Goal: Task Accomplishment & Management: Manage account settings

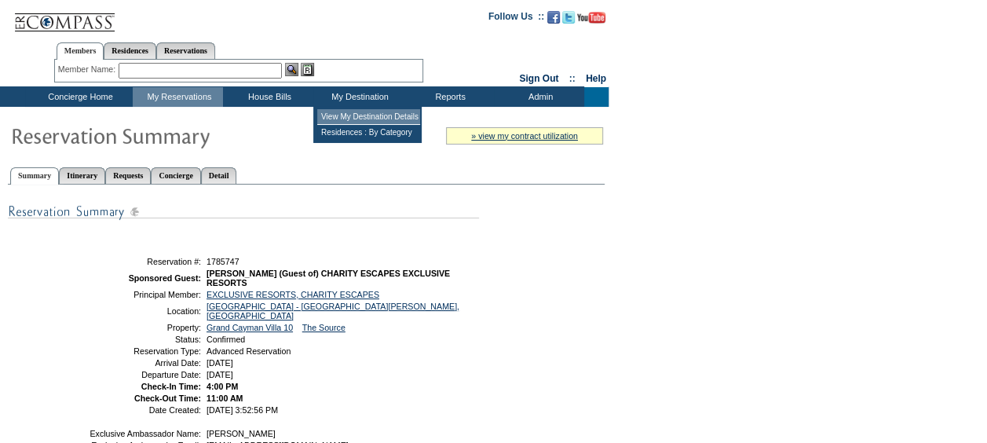
click at [375, 118] on td "View My Destination Details" at bounding box center [368, 117] width 103 height 16
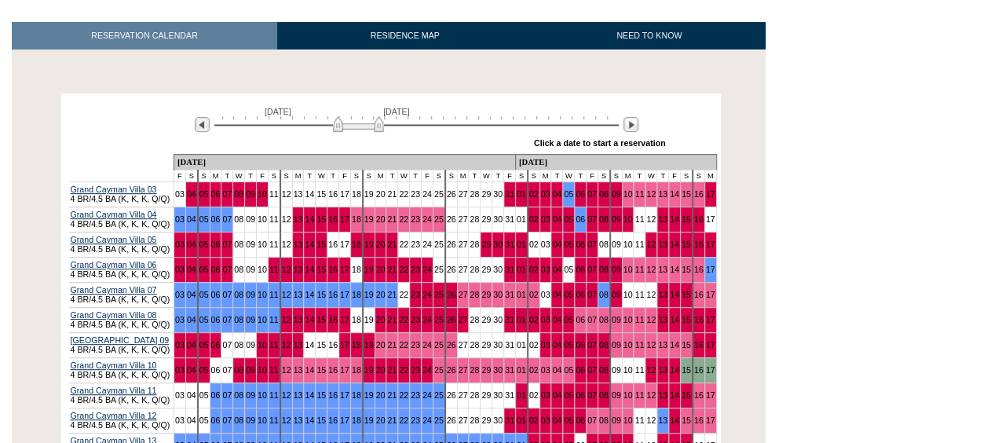
scroll to position [251, 0]
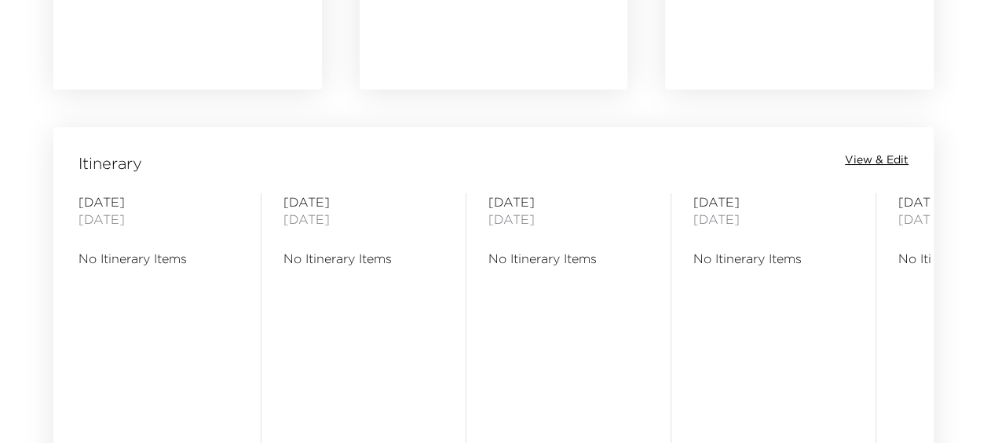
scroll to position [1235, 0]
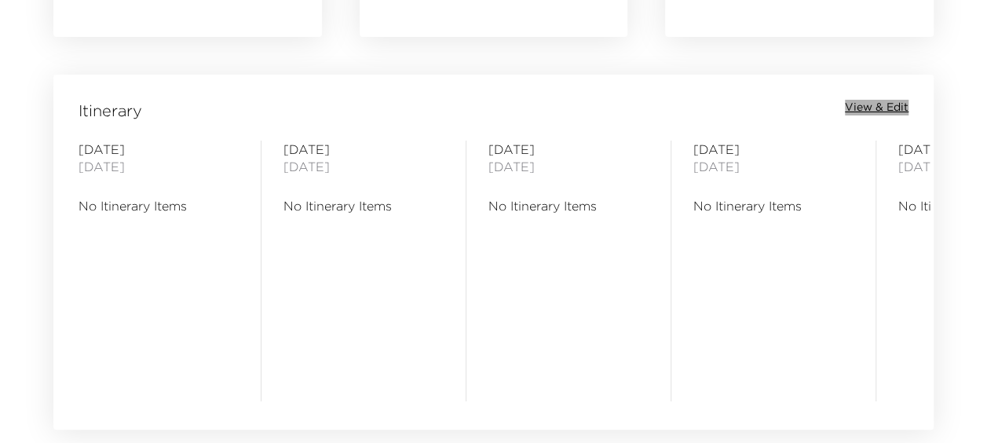
click at [876, 110] on span "View & Edit" at bounding box center [877, 108] width 64 height 16
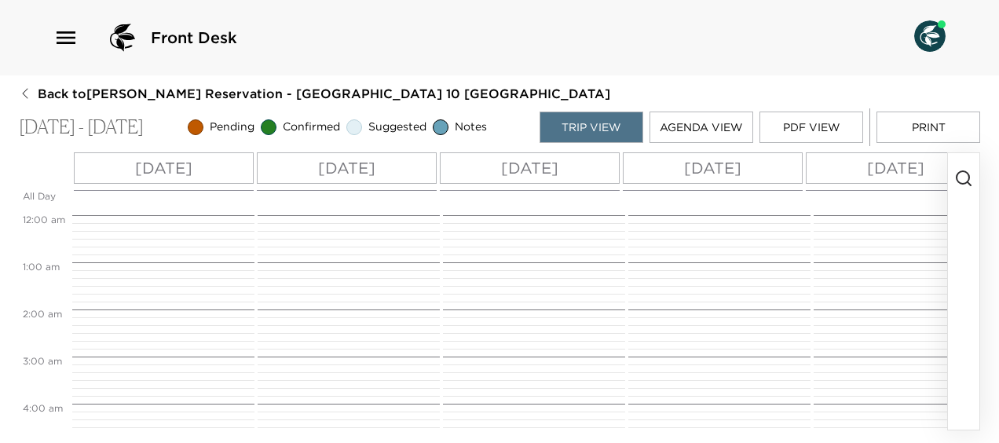
scroll to position [377, 0]
click at [960, 179] on icon "button" at bounding box center [963, 178] width 19 height 19
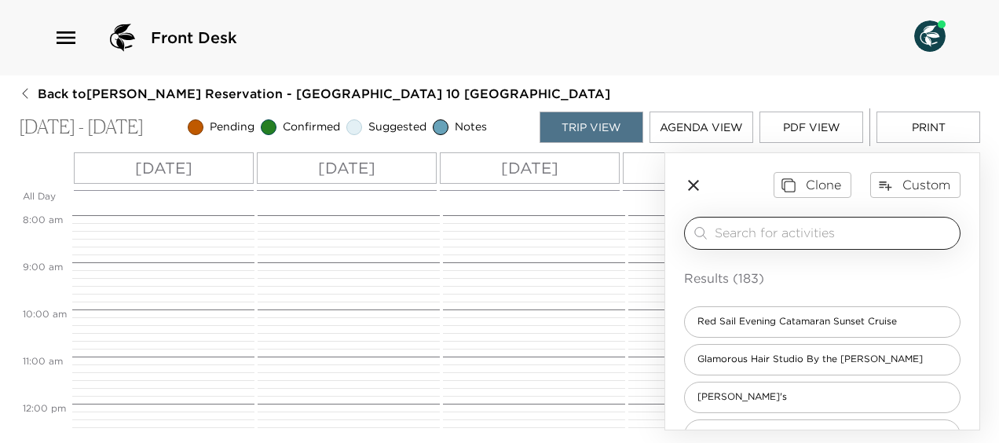
click at [856, 234] on input "search" at bounding box center [834, 233] width 239 height 18
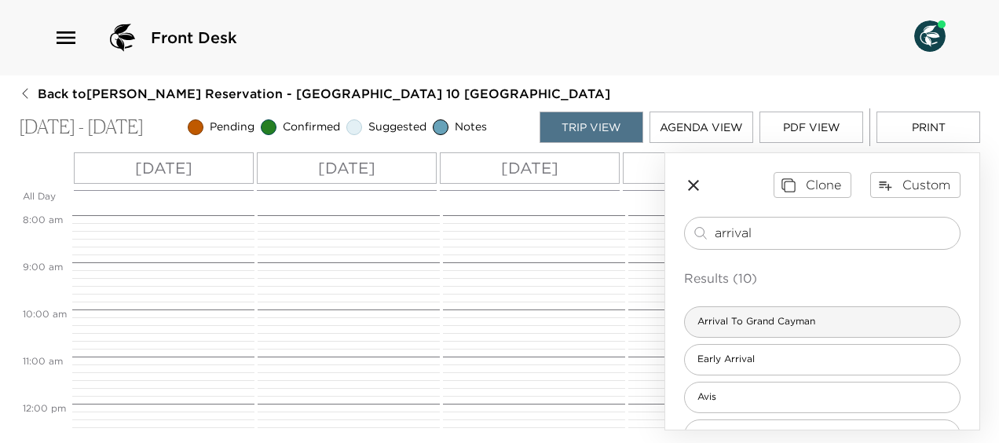
type input "arrival"
click at [828, 324] on div "Arrival To Grand Cayman" at bounding box center [822, 321] width 276 height 31
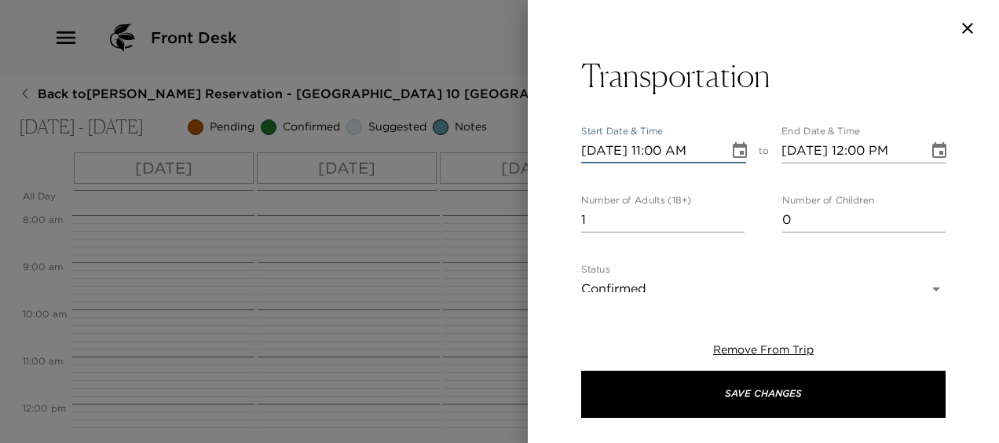
click at [667, 153] on input "10/08/2025 11:00 AM" at bounding box center [649, 150] width 137 height 25
click at [677, 150] on input "10/08/2025 11:00 AM" at bounding box center [649, 150] width 137 height 25
type input "10/08/2025 11:30 AM"
click at [880, 153] on input "10/08/2025 12:00 PM" at bounding box center [849, 150] width 137 height 25
type input "10/08/2025 12:30 PM"
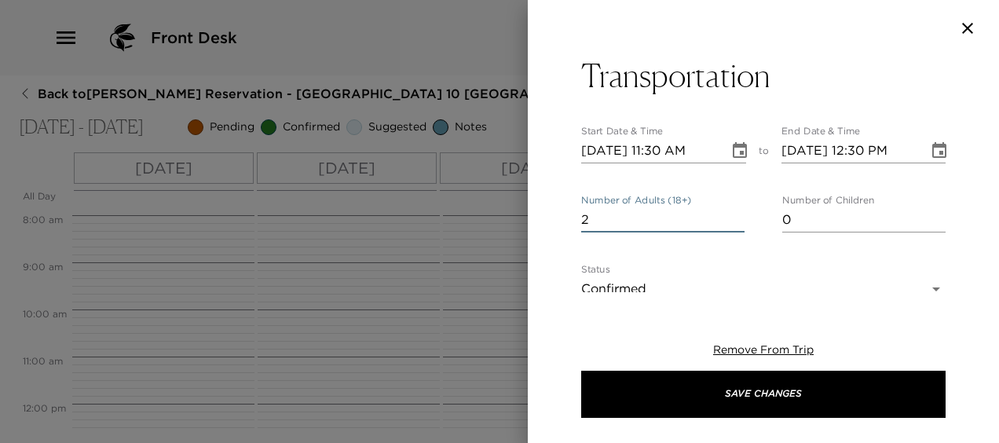
click at [731, 215] on input "2" at bounding box center [662, 219] width 163 height 25
click at [731, 215] on input "3" at bounding box center [662, 219] width 163 height 25
type input "4"
click at [731, 215] on input "4" at bounding box center [662, 219] width 163 height 25
click at [930, 213] on input "1" at bounding box center [863, 219] width 163 height 25
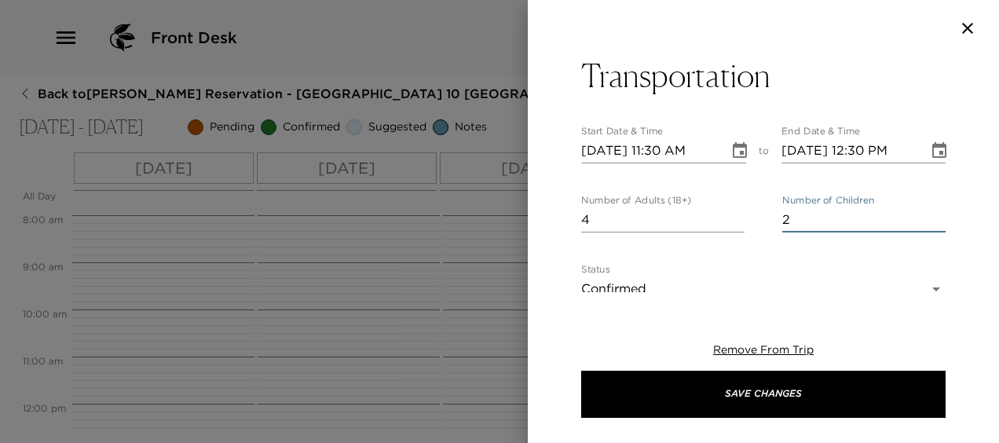
click at [930, 213] on input "2" at bounding box center [863, 219] width 163 height 25
click at [930, 213] on input "3" at bounding box center [863, 219] width 163 height 25
type input "4"
click at [930, 213] on input "4" at bounding box center [863, 219] width 163 height 25
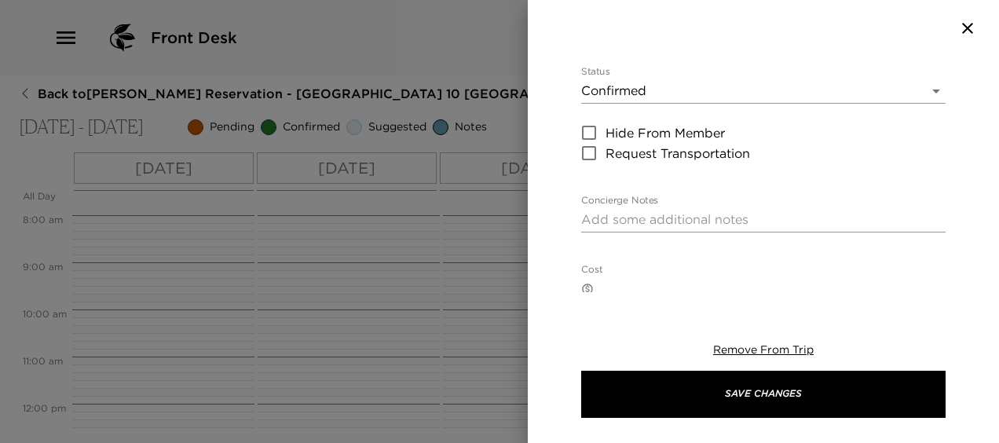
scroll to position [199, 0]
click at [790, 214] on textarea "Concierge Notes" at bounding box center [763, 219] width 364 height 18
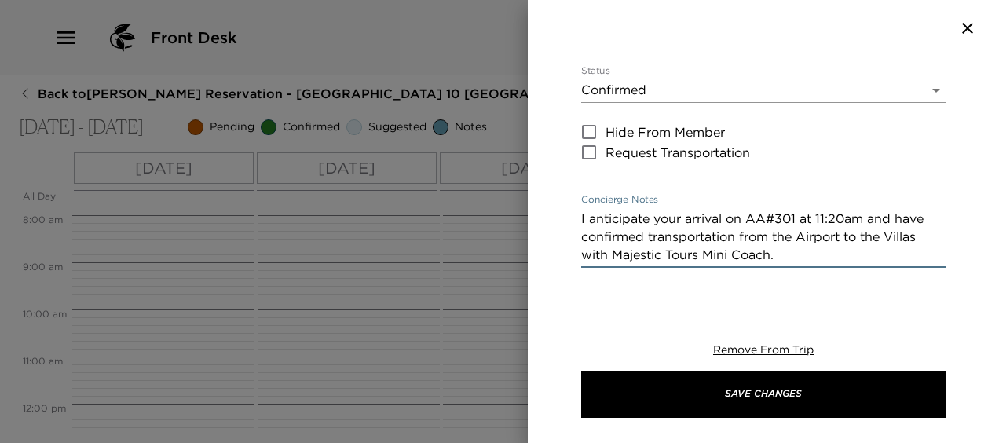
type textarea "I anticipate your arrival on AA#301 at 11:20am and have confirmed transportatio…"
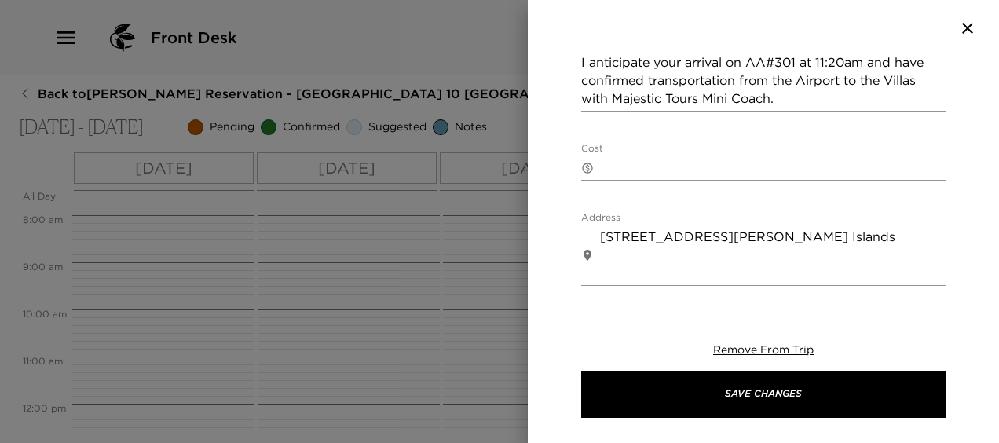
scroll to position [386, 0]
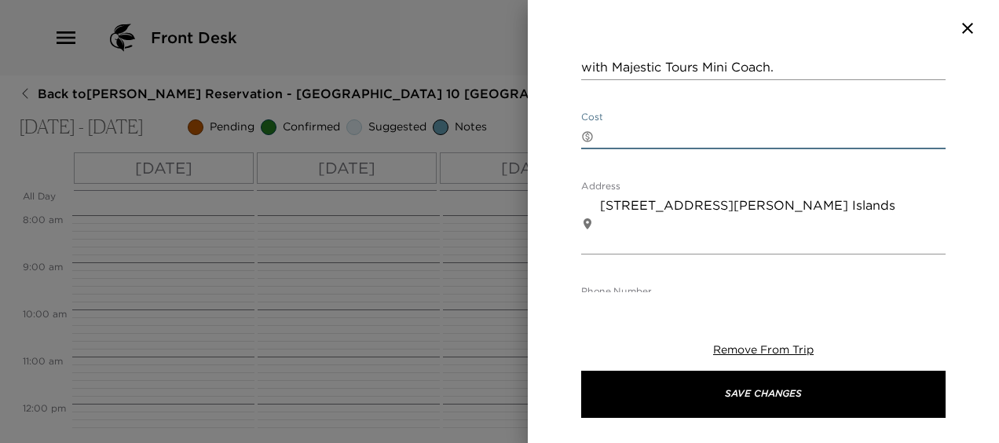
click at [633, 130] on textarea "Cost" at bounding box center [773, 136] width 346 height 18
type textarea "$175.00USD"
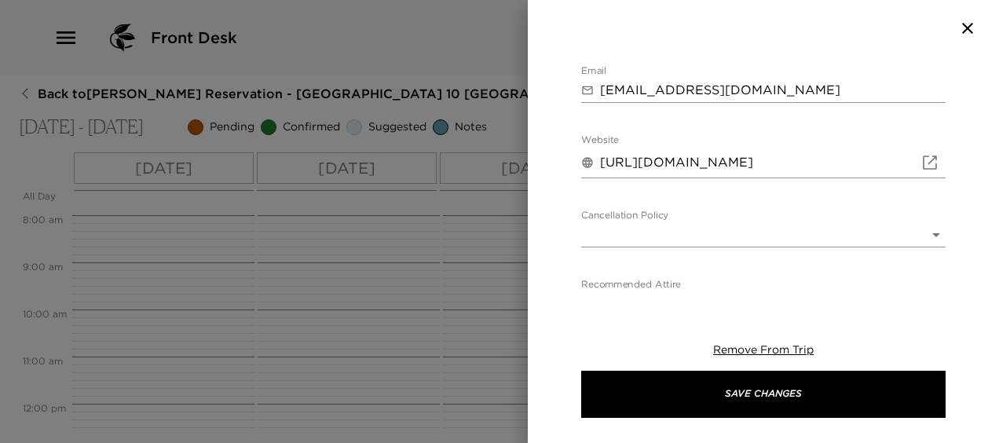
scroll to position [690, 0]
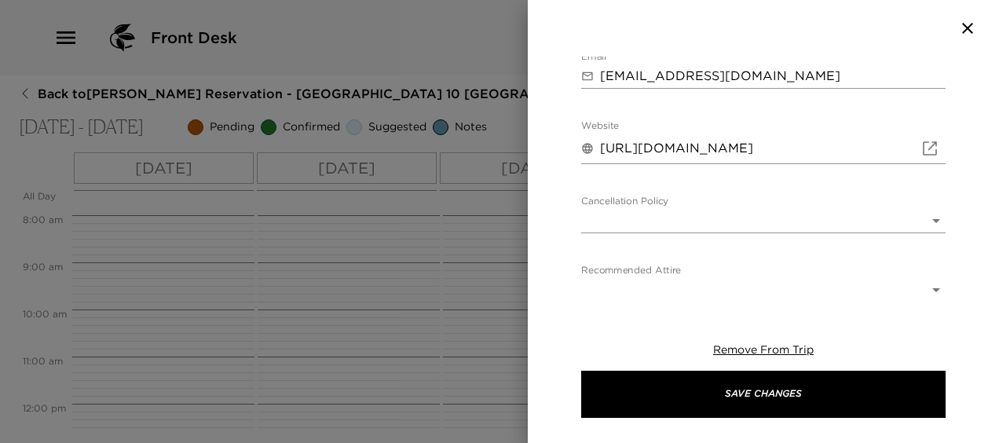
click at [926, 219] on body "Front Desk Back to Josh Thompson Reservation - Grand Cayman Villa 10 Grand Caym…" at bounding box center [499, 221] width 999 height 443
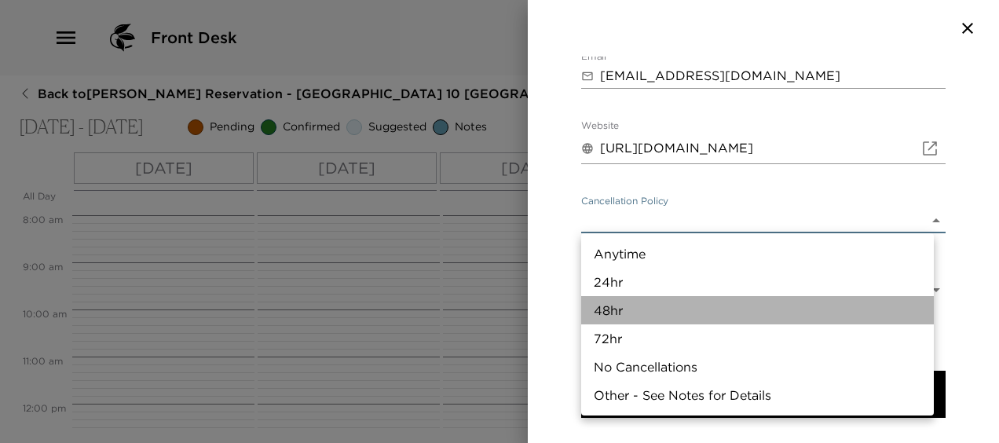
click at [807, 306] on li "48hr" at bounding box center [757, 310] width 353 height 28
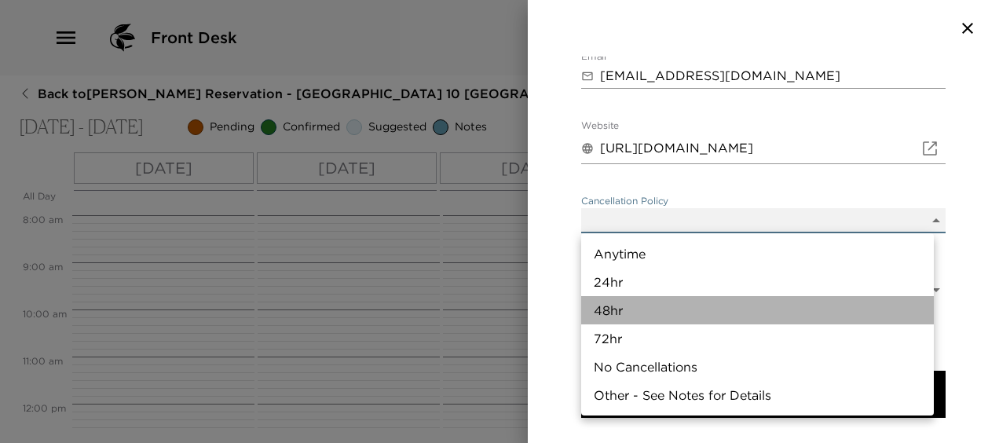
type input "48hr"
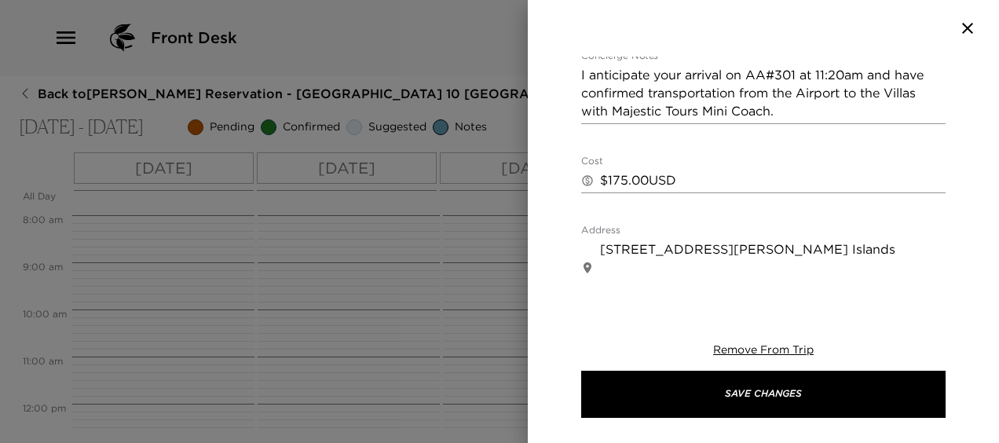
scroll to position [374, 0]
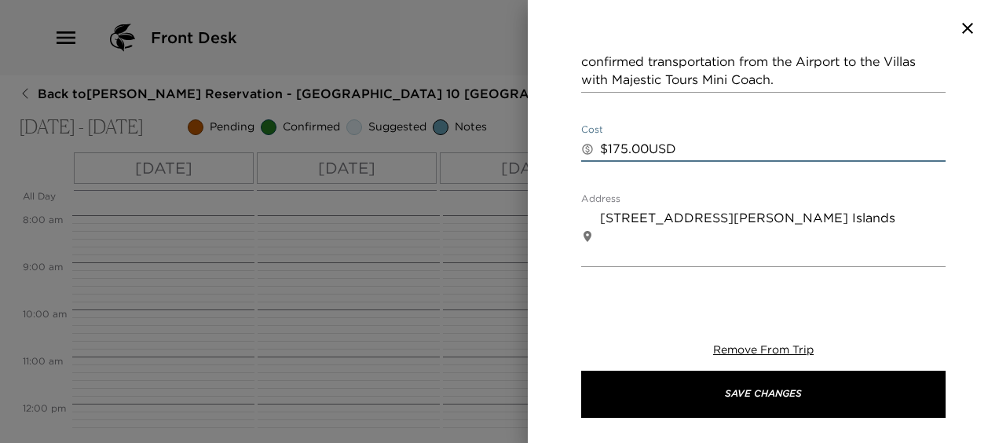
click at [620, 152] on textarea "$175.00USD" at bounding box center [773, 149] width 346 height 18
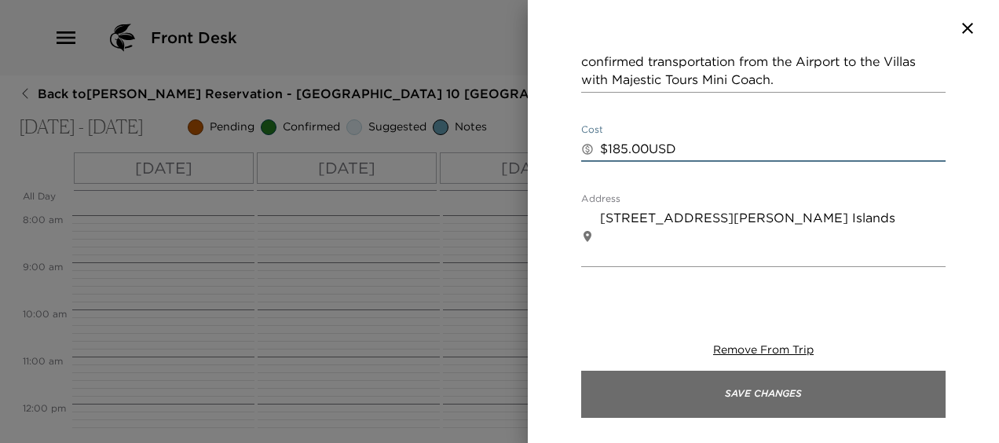
type textarea "$185.00USD"
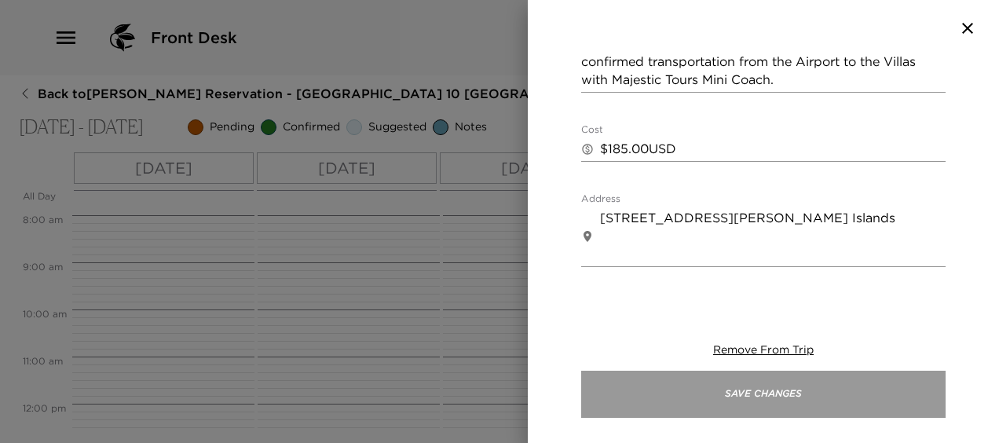
click at [838, 396] on button "Save Changes" at bounding box center [763, 394] width 364 height 47
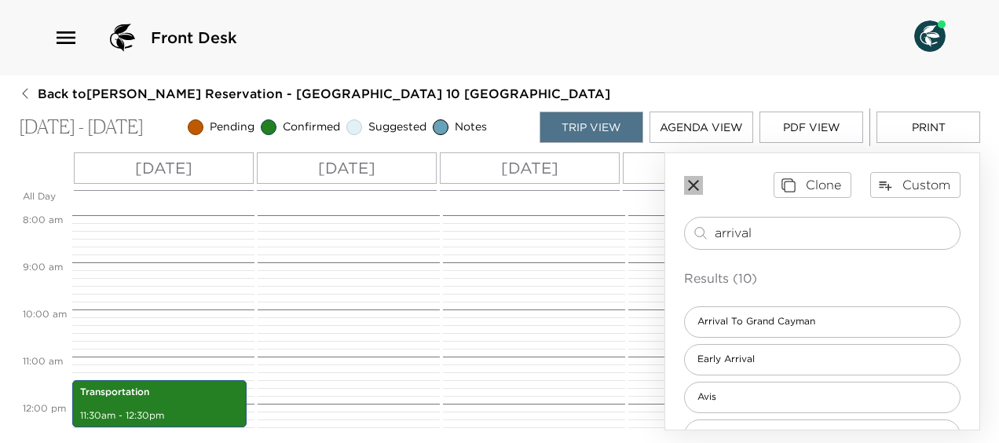
click at [696, 180] on icon "button" at bounding box center [693, 185] width 19 height 19
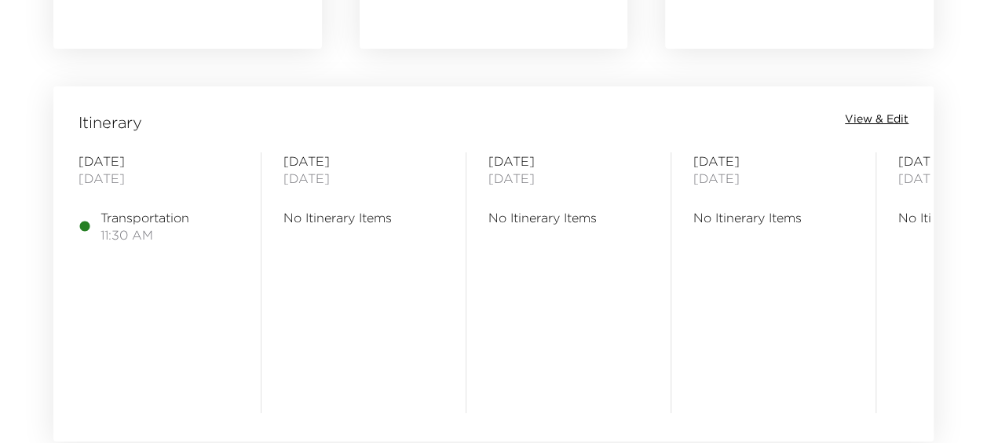
scroll to position [1224, 0]
click at [879, 116] on span "View & Edit" at bounding box center [877, 119] width 64 height 16
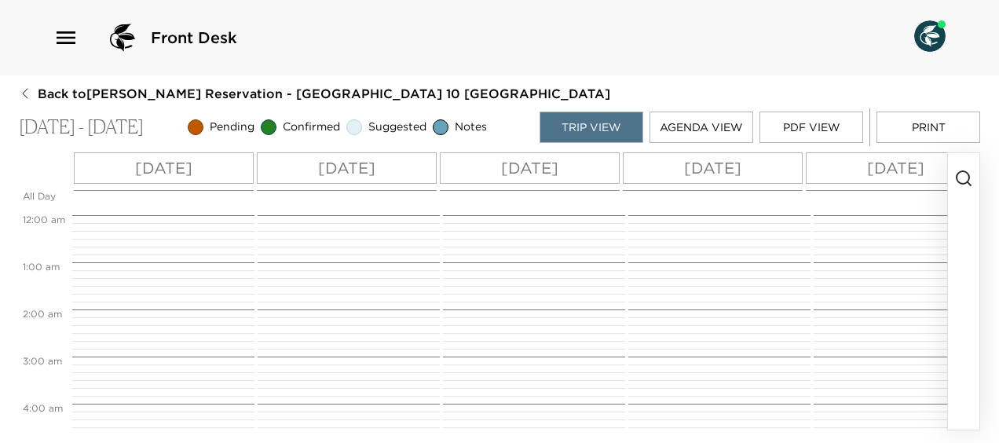
scroll to position [542, 0]
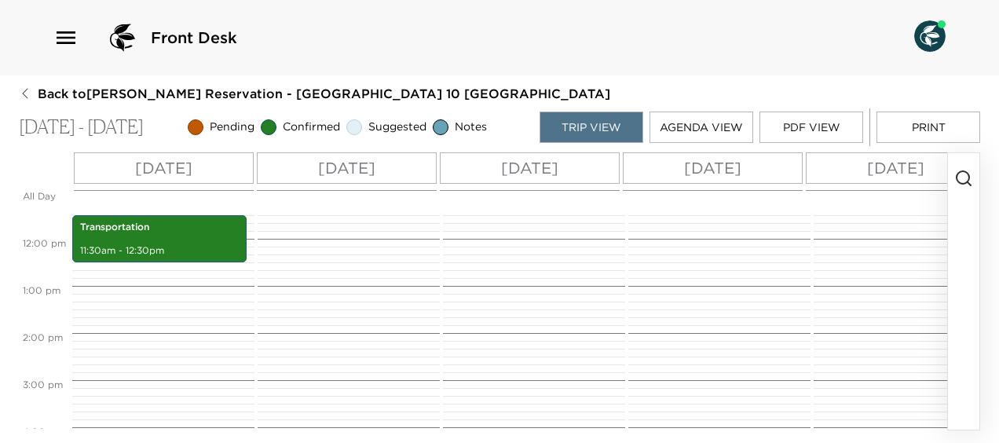
click at [960, 175] on icon "button" at bounding box center [963, 178] width 19 height 19
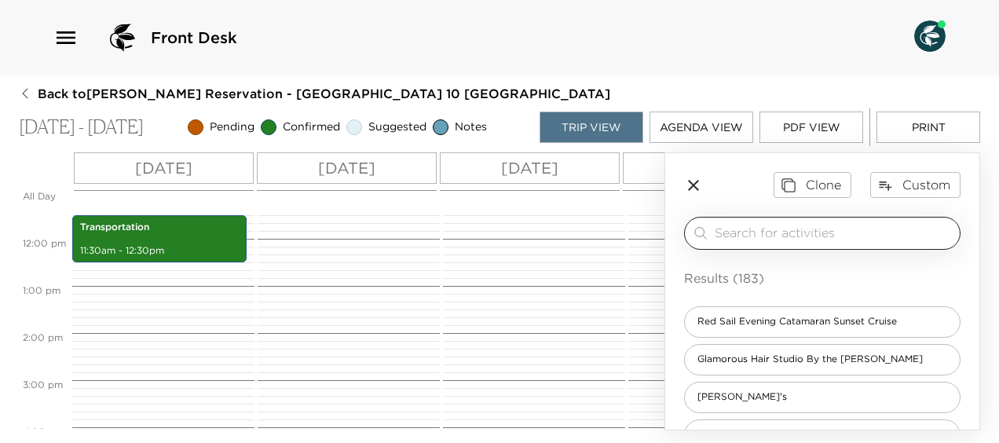
click at [858, 232] on input "search" at bounding box center [834, 233] width 239 height 18
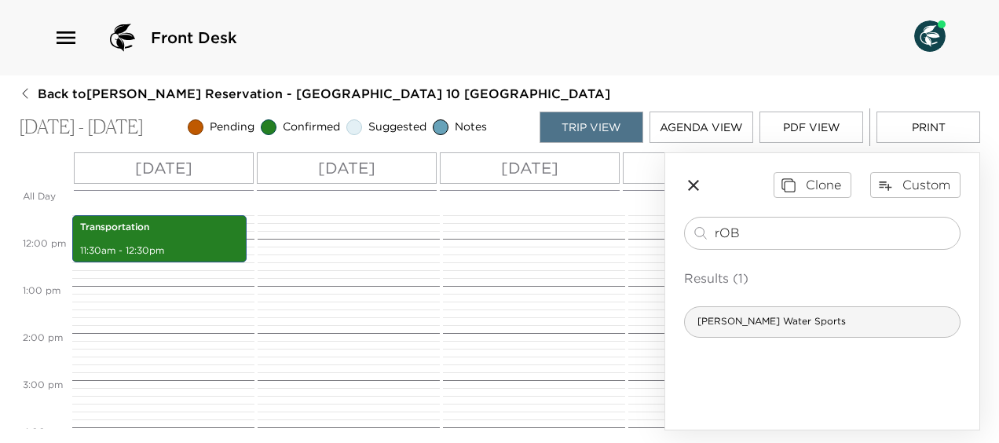
type input "rOB"
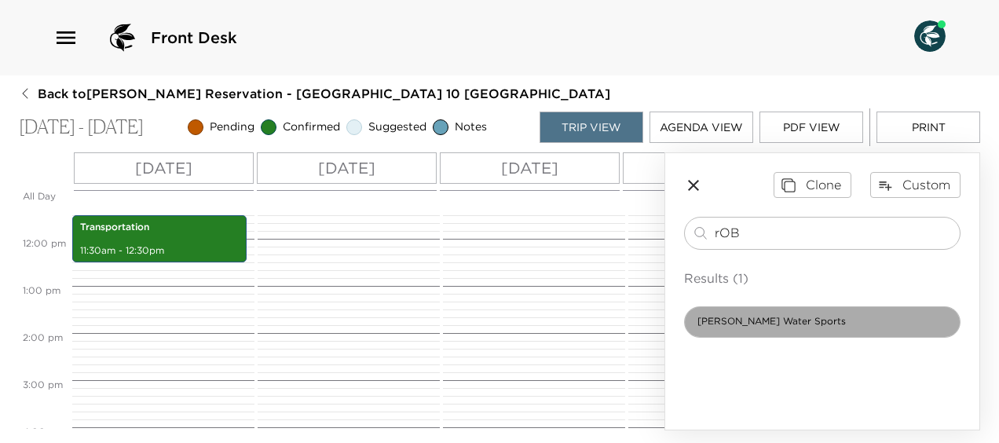
click at [817, 325] on span "Robert Soto's Water Sports" at bounding box center [772, 321] width 174 height 13
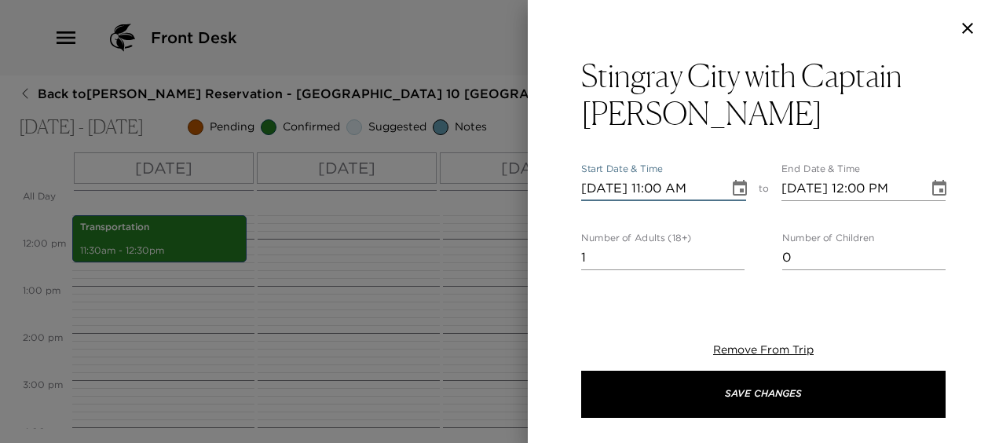
click at [614, 188] on input "10/08/2025 11:00 AM" at bounding box center [649, 188] width 137 height 25
type input "10/01/2025 11:00 AM"
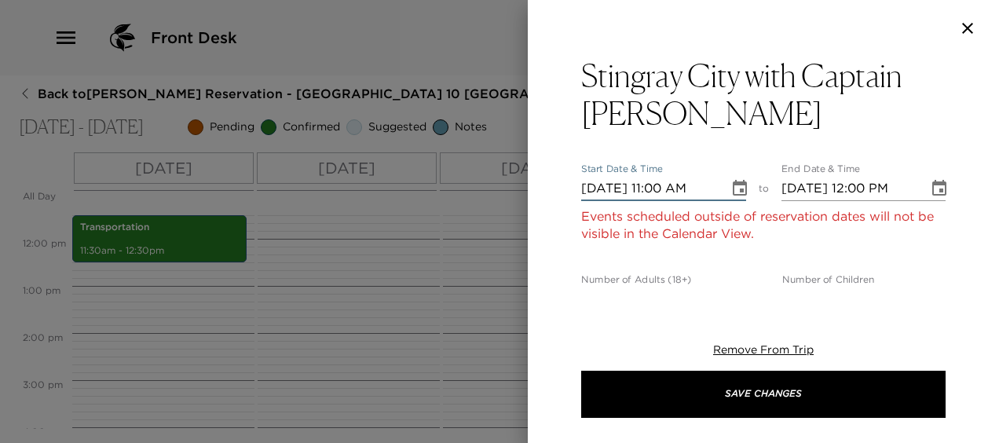
type input "10/01/2025 12:00 PM"
type input "10/10/2025 11:00 AM"
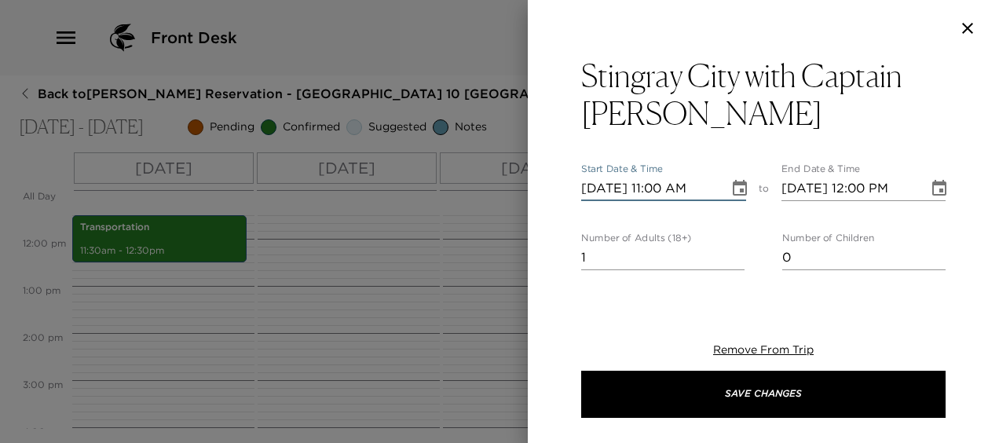
type input "10/10/2025 12:00 PM"
click at [663, 185] on input "10/10/2025 11:00 AM" at bounding box center [649, 188] width 137 height 25
type input "10/10/2025 09:00 AM"
click at [859, 191] on input "10/10/2025 12:00 PM" at bounding box center [849, 188] width 137 height 25
type input "10/10/2025 01:00 PM"
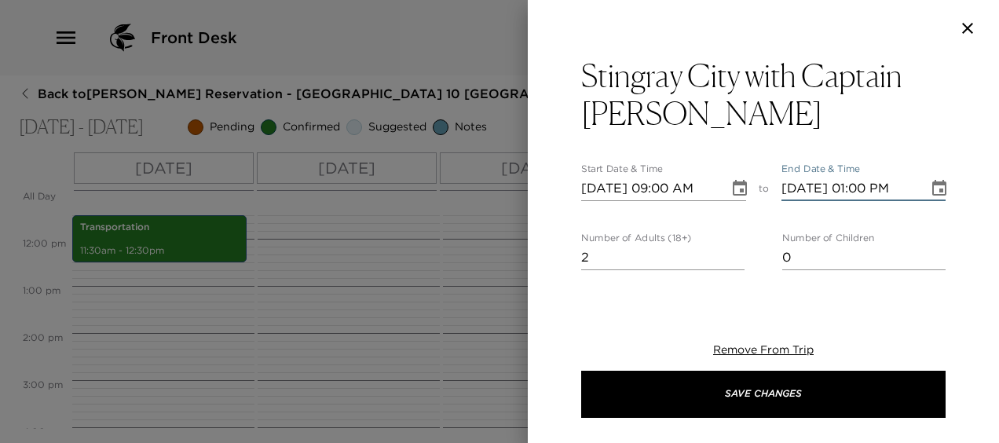
click at [730, 254] on input "2" at bounding box center [662, 257] width 163 height 25
click at [730, 254] on input "3" at bounding box center [662, 257] width 163 height 25
type input "4"
click at [730, 254] on input "4" at bounding box center [662, 257] width 163 height 25
click at [850, 258] on input "0" at bounding box center [863, 257] width 163 height 25
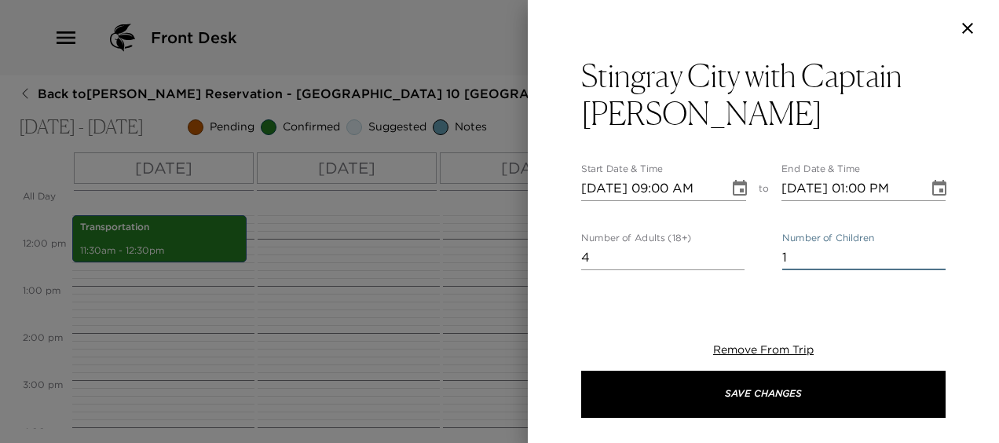
click at [927, 251] on input "1" at bounding box center [863, 257] width 163 height 25
click at [927, 251] on input "2" at bounding box center [863, 257] width 163 height 25
click at [927, 251] on input "3" at bounding box center [863, 257] width 163 height 25
type input "4"
click at [927, 251] on input "4" at bounding box center [863, 257] width 163 height 25
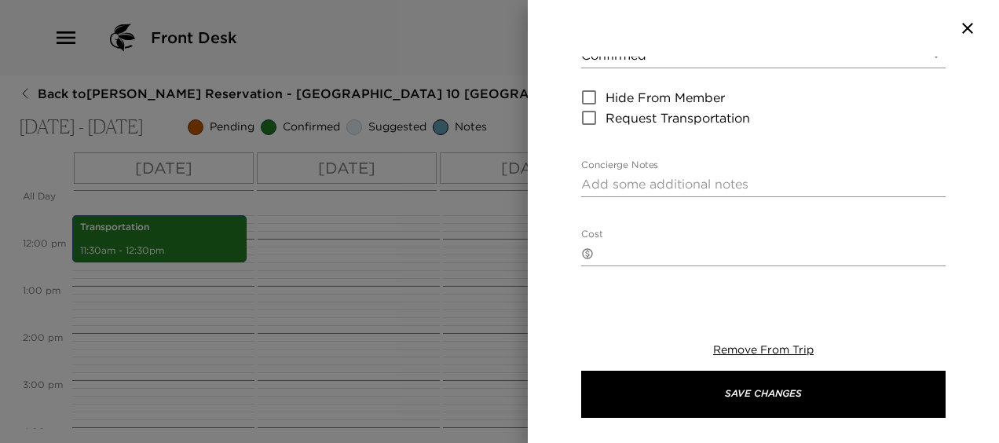
scroll to position [273, 0]
click at [764, 177] on textarea "Concierge Notes" at bounding box center [763, 183] width 364 height 18
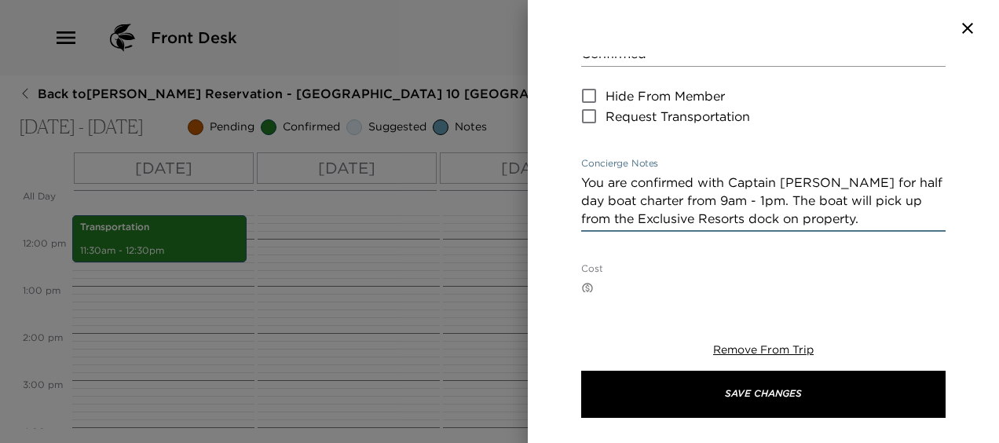
type textarea "You are confirmed with Captain Robert Soto for half day boat charter from 9am -…"
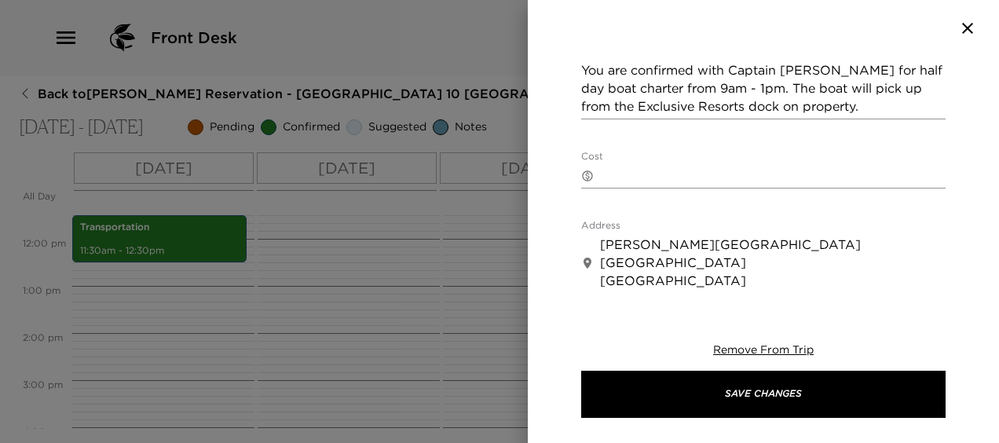
scroll to position [388, 0]
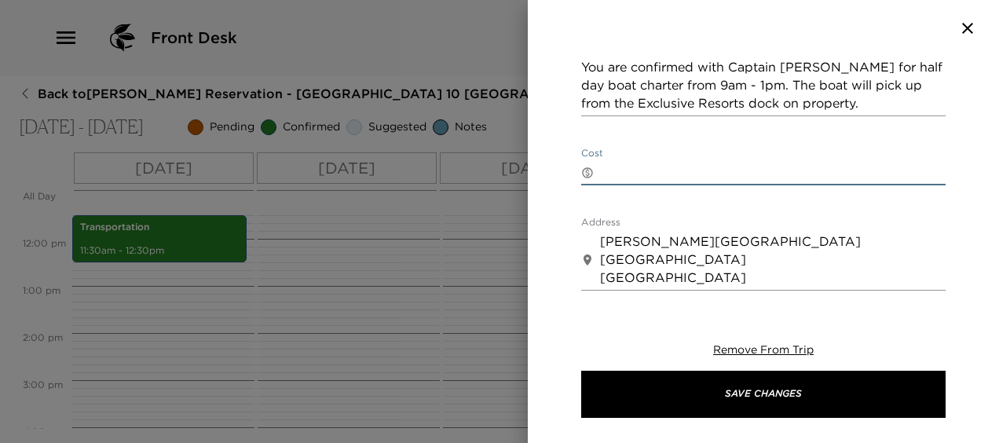
click at [638, 167] on textarea "Cost" at bounding box center [773, 172] width 346 height 18
type textarea "$1200.00USD"
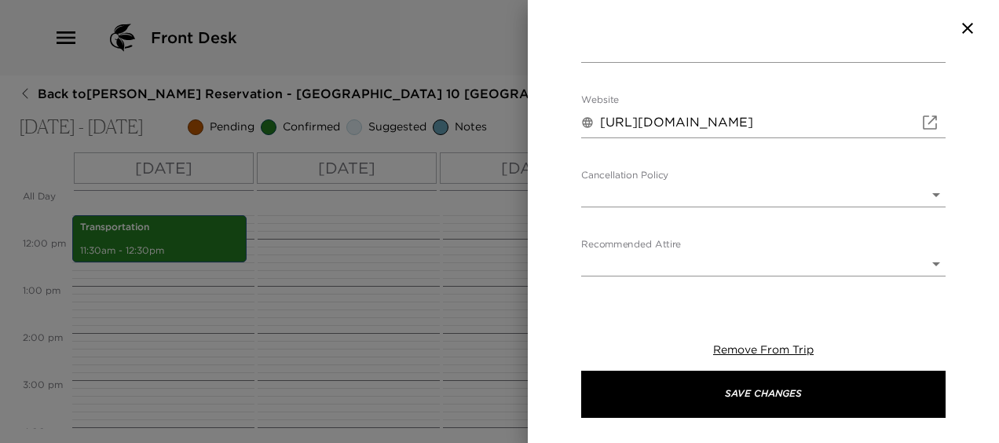
scroll to position [774, 0]
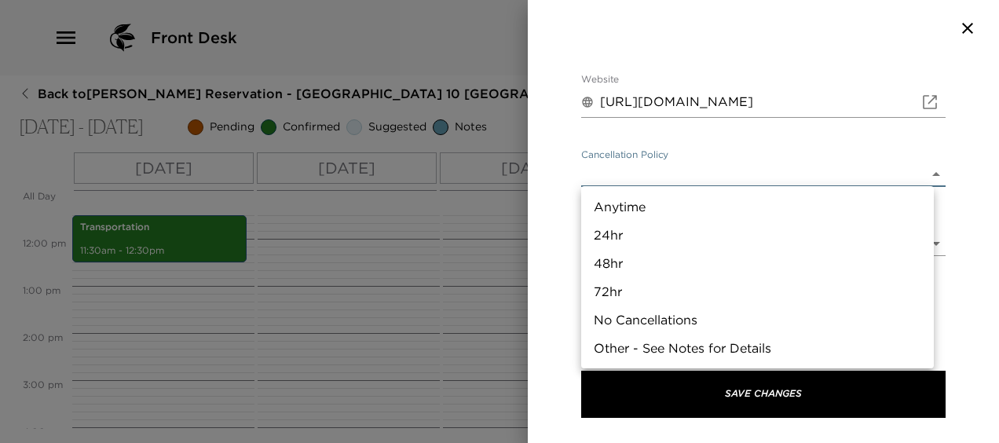
click at [920, 168] on body "Front Desk Back to Josh Thompson Reservation - Grand Cayman Villa 10 Grand Caym…" at bounding box center [499, 221] width 999 height 443
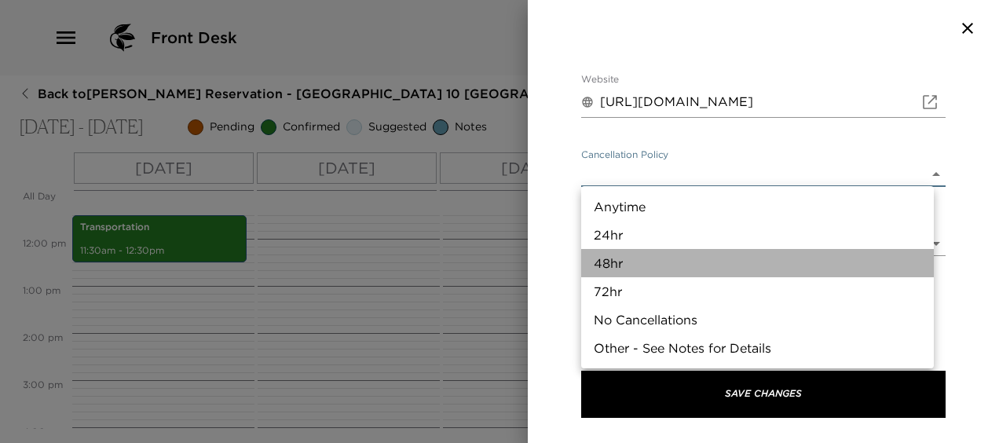
click at [796, 260] on li "48hr" at bounding box center [757, 263] width 353 height 28
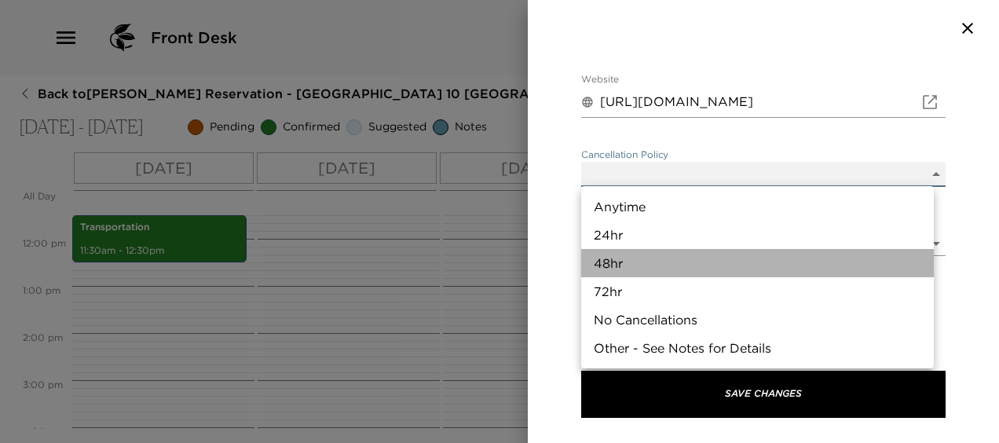
type input "48hr"
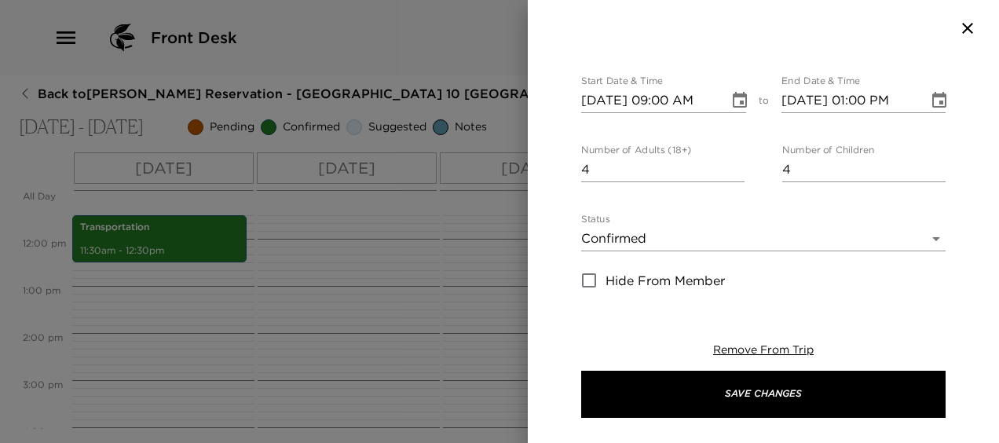
scroll to position [0, 0]
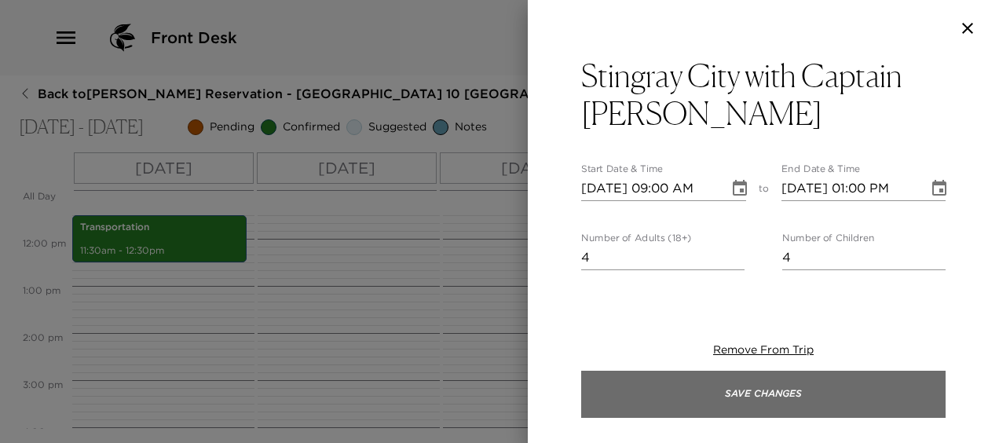
click at [775, 396] on button "Save Changes" at bounding box center [763, 394] width 364 height 47
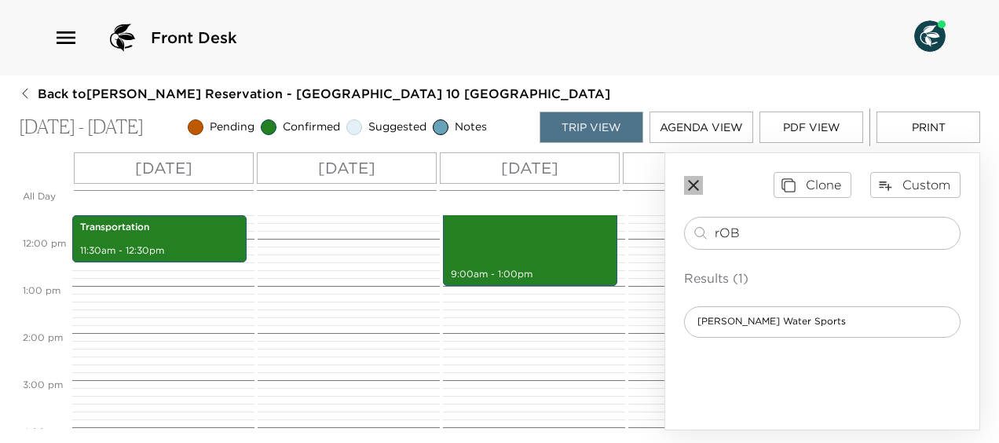
click at [697, 187] on icon "button" at bounding box center [693, 185] width 19 height 19
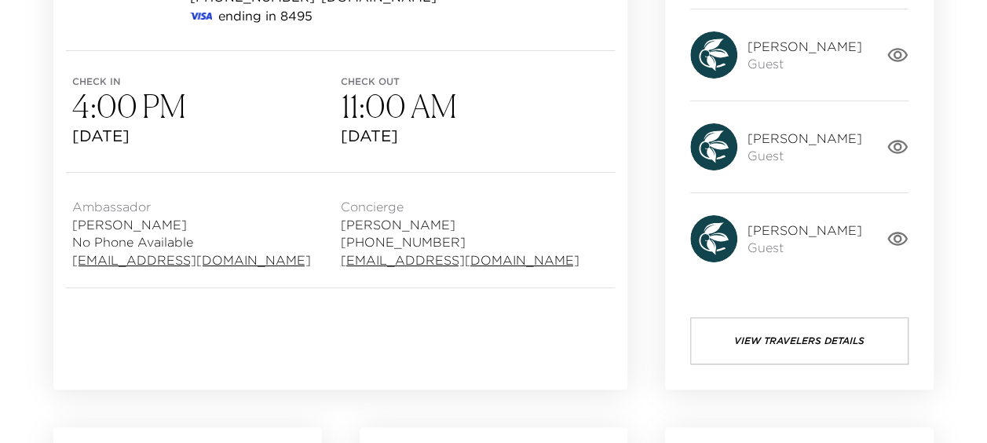
scroll to position [52, 0]
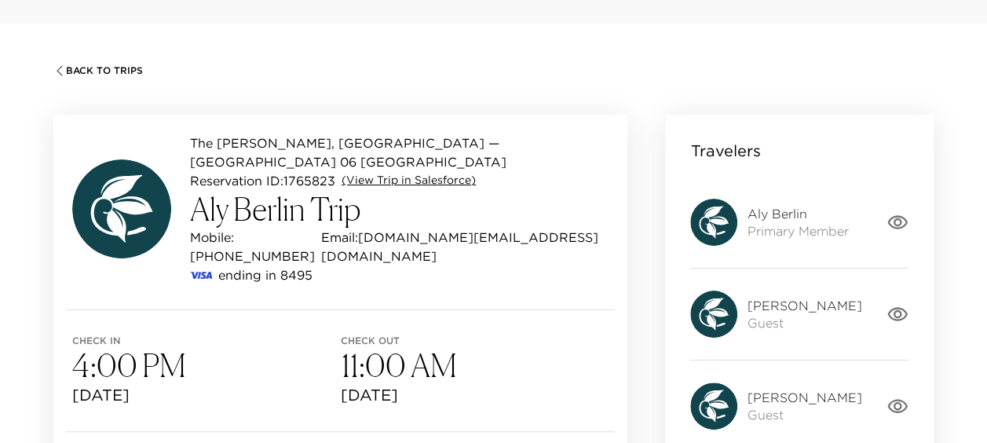
click at [410, 176] on link "(View Trip in Salesforce)" at bounding box center [409, 181] width 134 height 16
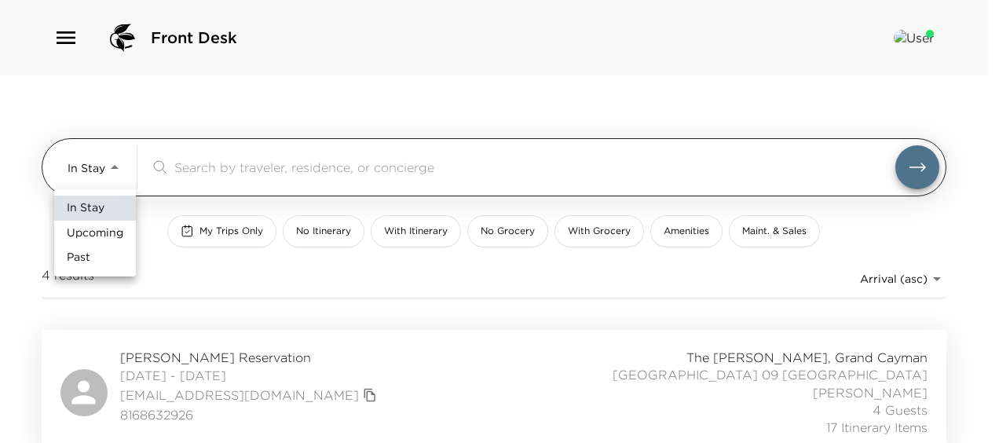
click at [113, 167] on body "Front Desk In Stay In-Stay ​ My Trips Only No Itinerary With Itinerary No Groce…" at bounding box center [499, 221] width 999 height 443
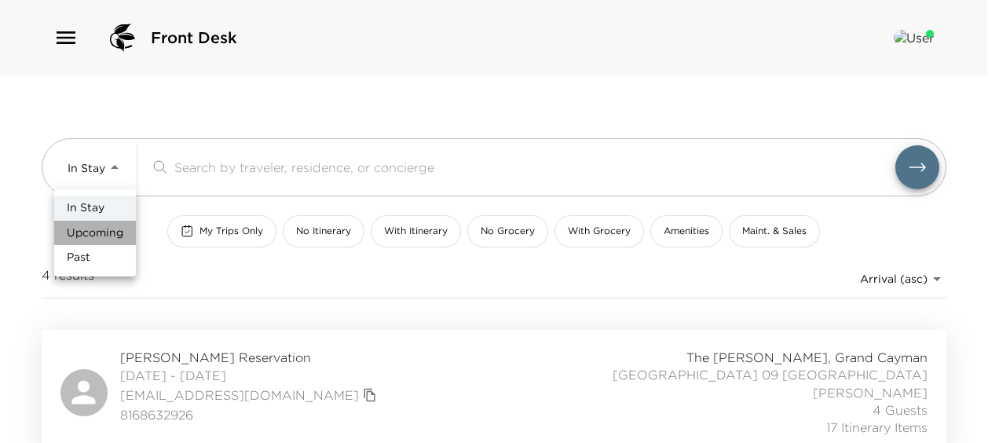
click at [104, 231] on span "Upcoming" at bounding box center [95, 233] width 57 height 16
type input "Upcoming"
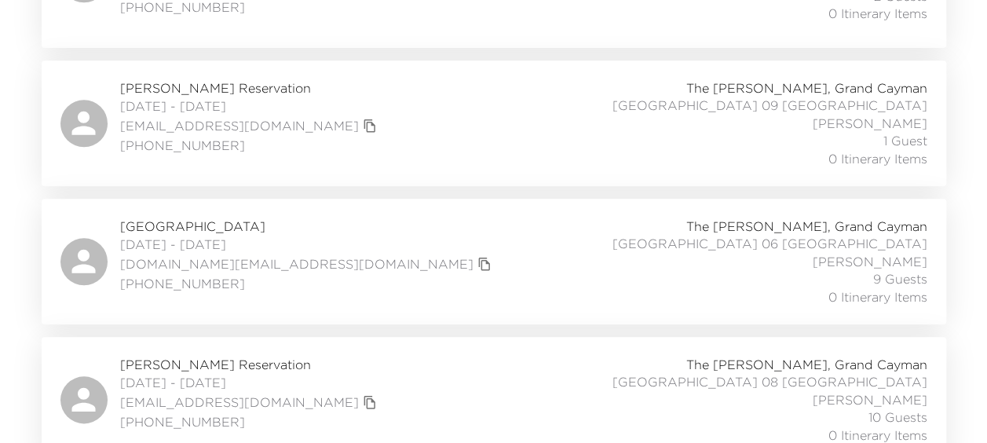
scroll to position [733, 0]
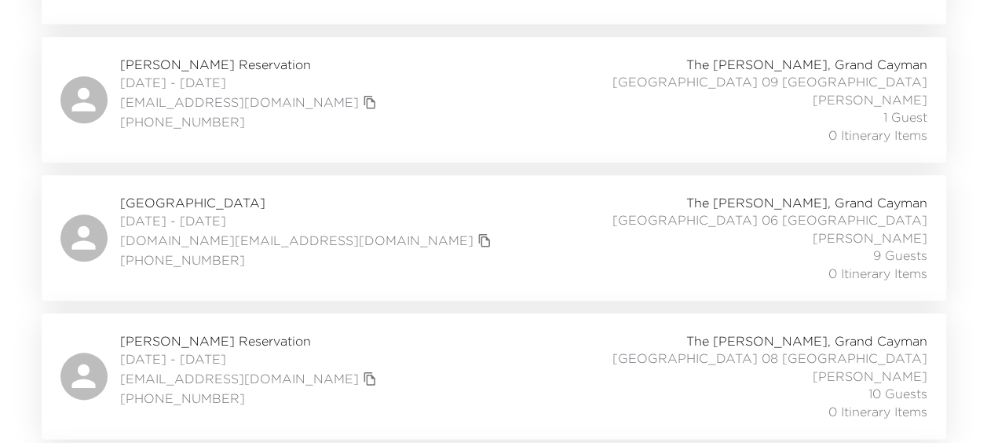
click at [196, 194] on span "[GEOGRAPHIC_DATA]" at bounding box center [307, 202] width 375 height 17
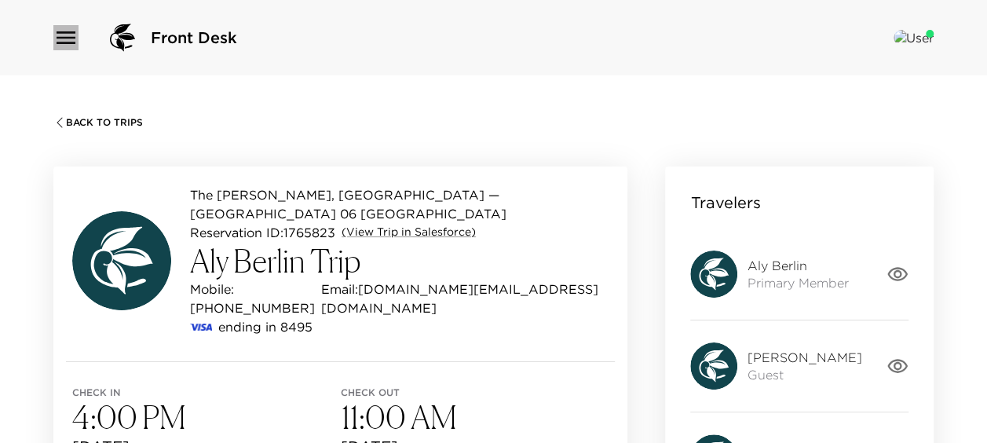
click at [64, 34] on icon "button" at bounding box center [65, 37] width 25 height 25
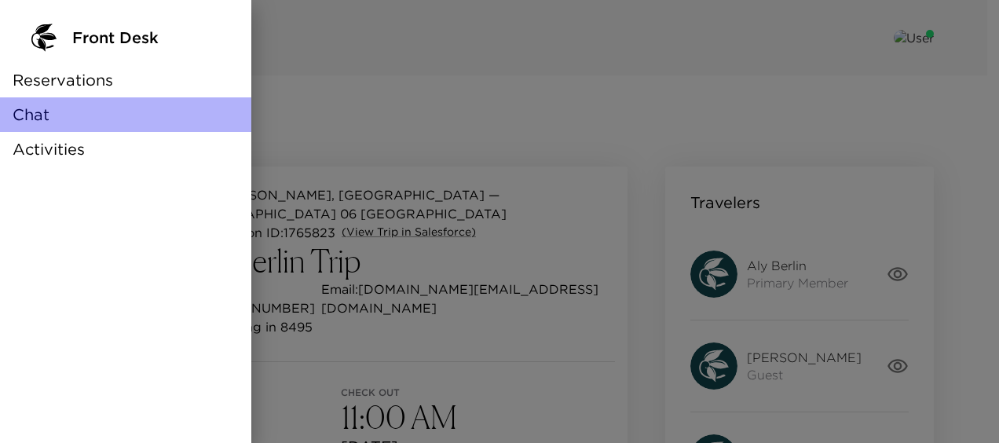
click at [46, 115] on span "Chat" at bounding box center [31, 115] width 37 height 22
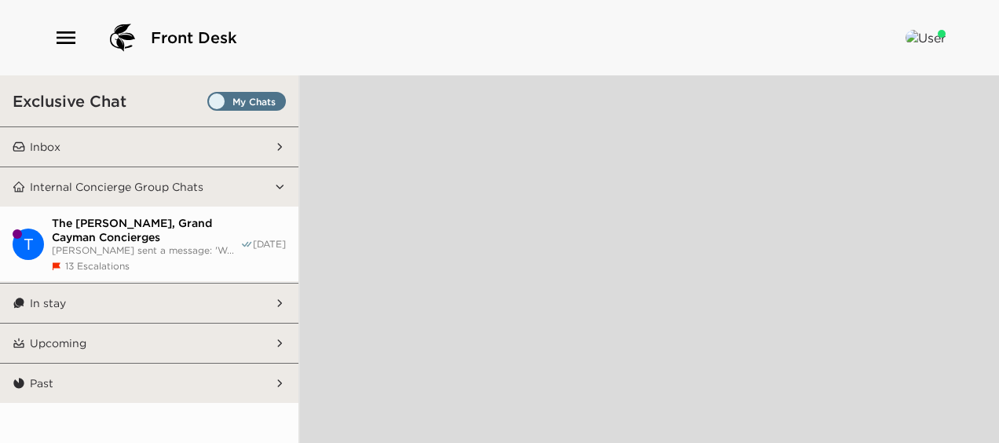
click at [140, 234] on span "The [PERSON_NAME], Grand Cayman Concierges" at bounding box center [146, 230] width 188 height 28
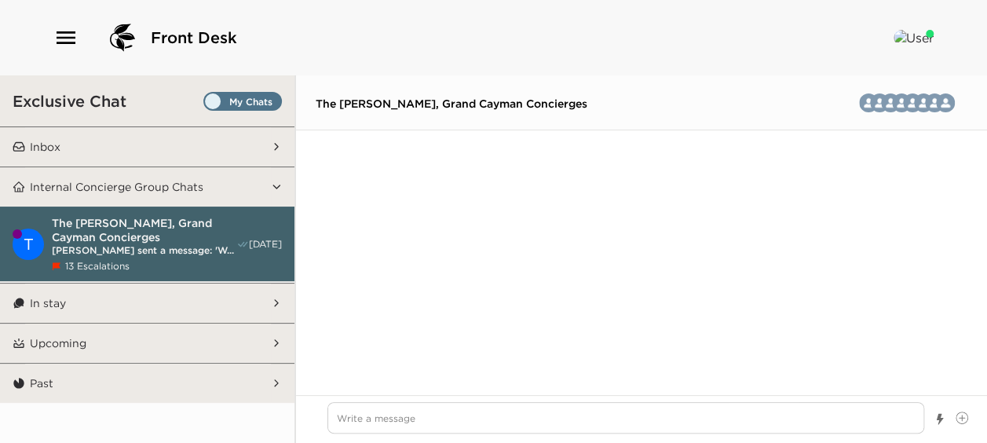
scroll to position [7352, 0]
click at [140, 234] on span "The [PERSON_NAME], Grand Cayman Concierges" at bounding box center [144, 230] width 185 height 28
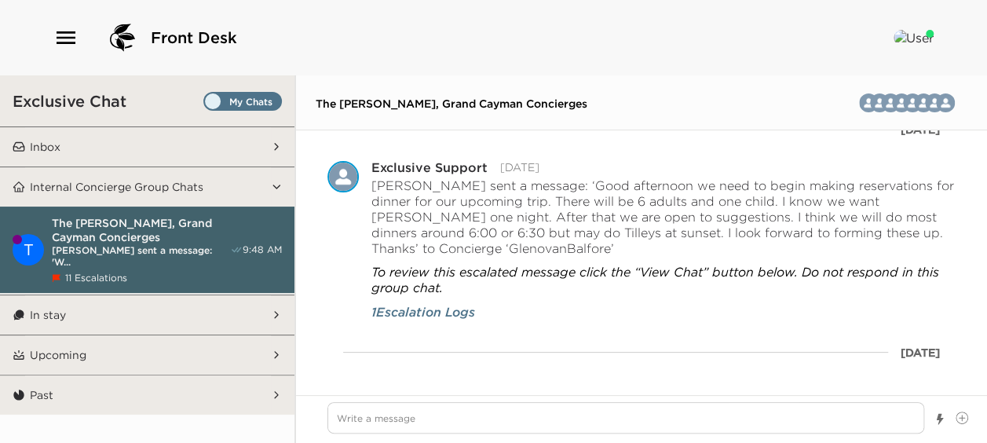
scroll to position [55368, 0]
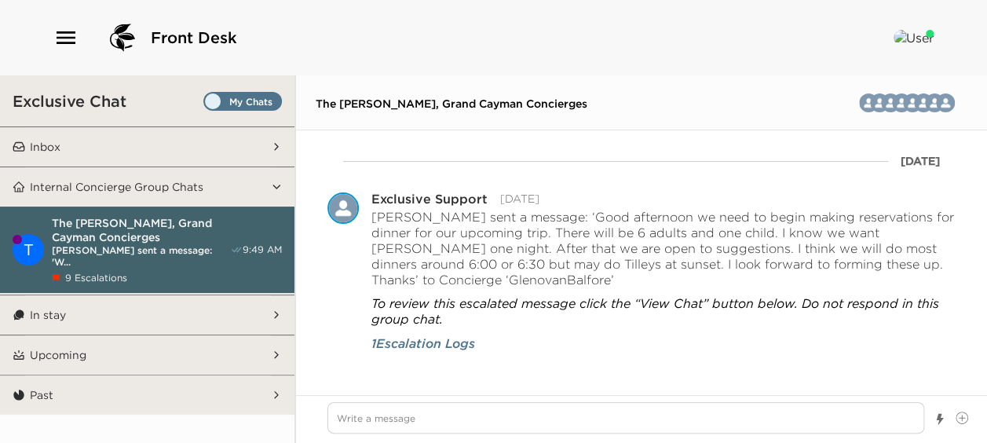
type textarea "x"
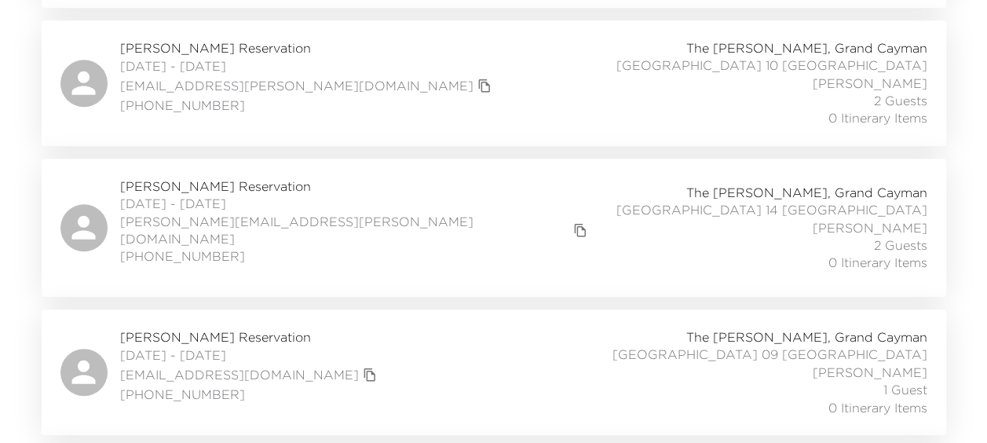
scroll to position [73, 0]
